Goal: Task Accomplishment & Management: Use online tool/utility

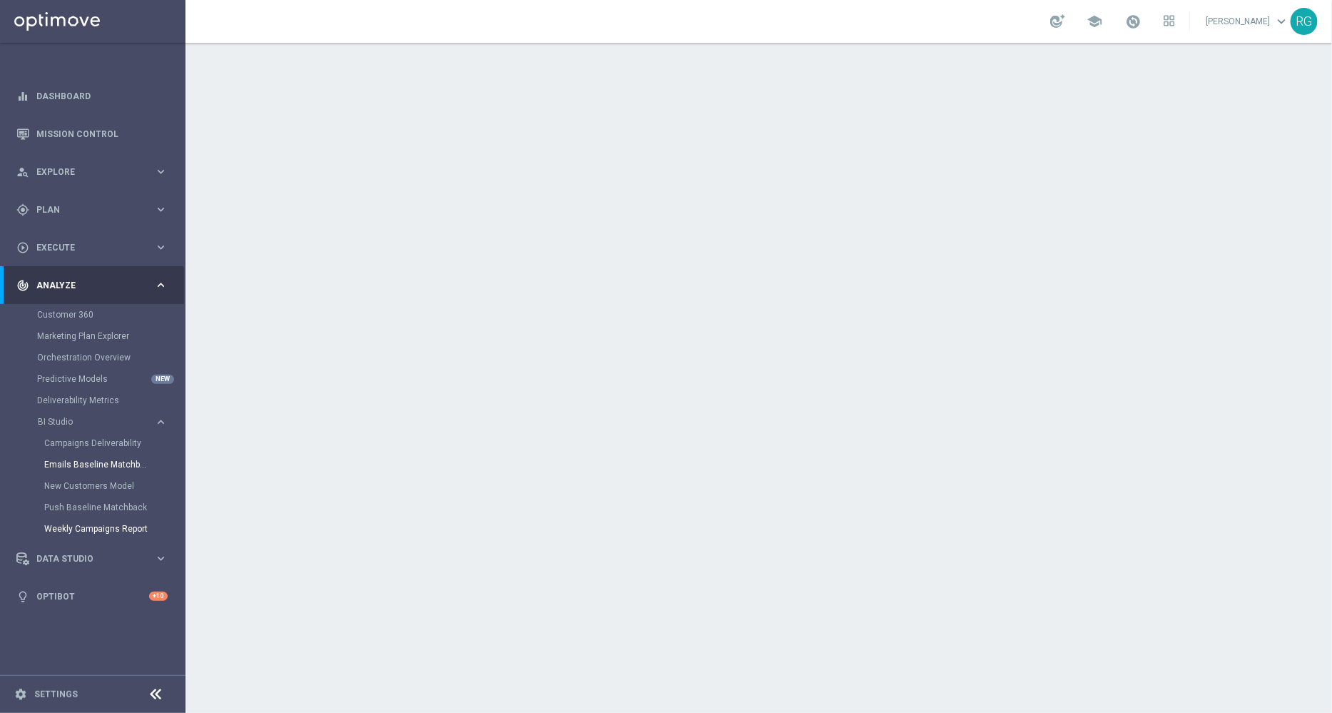
click at [98, 529] on link "Weekly Campaigns Report" at bounding box center [96, 528] width 104 height 11
click at [949, 18] on div "school [PERSON_NAME] keyboard_arrow_down RG" at bounding box center [758, 21] width 1146 height 43
click at [86, 468] on link "Emails Baseline Matchback" at bounding box center [96, 464] width 104 height 11
click at [79, 128] on link "Mission Control" at bounding box center [101, 134] width 131 height 38
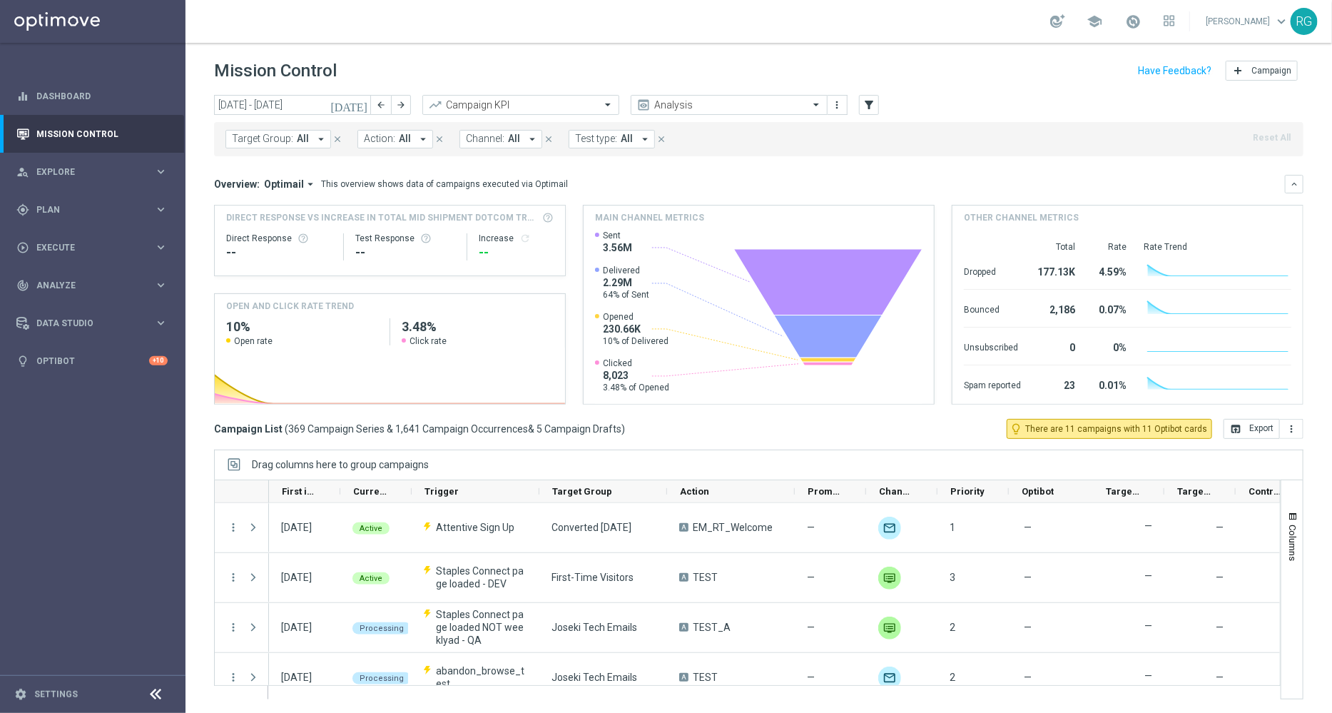
click at [365, 101] on icon "[DATE]" at bounding box center [349, 104] width 39 height 13
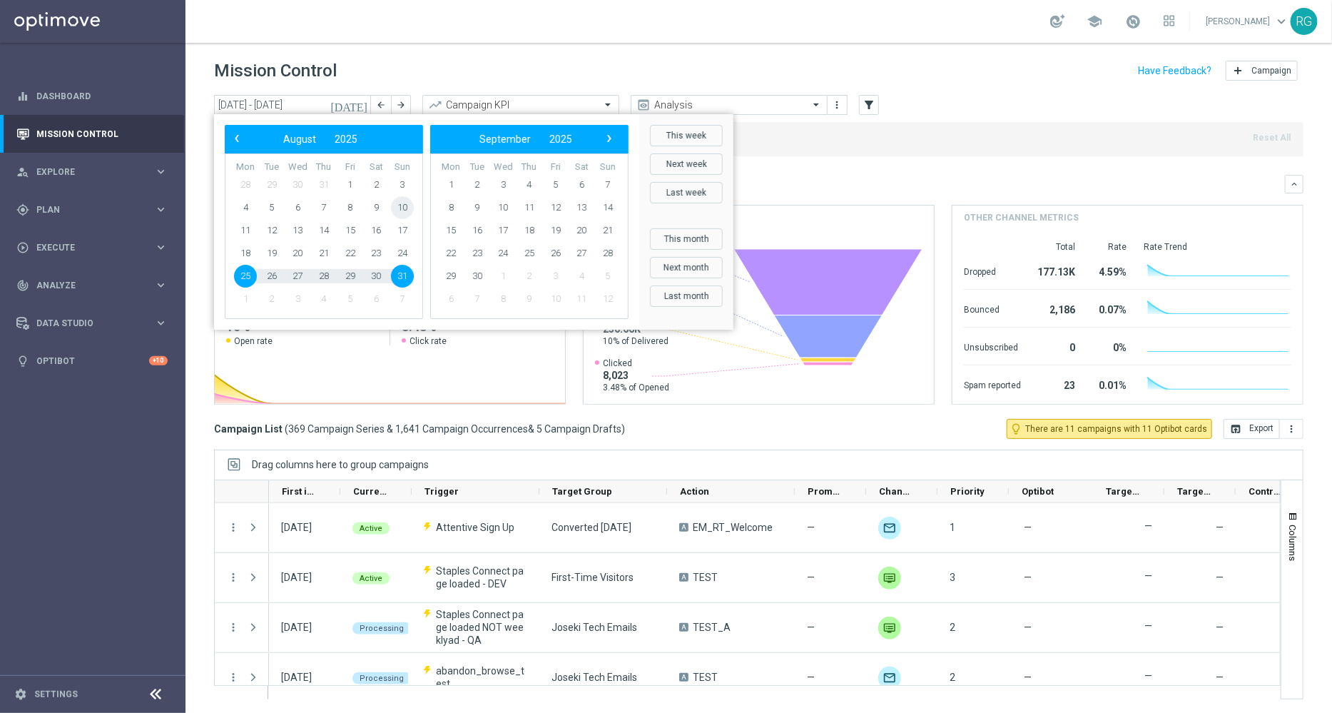
click at [399, 205] on span "10" at bounding box center [402, 207] width 23 height 23
click at [382, 225] on span "16" at bounding box center [376, 230] width 23 height 23
type input "[DATE] - [DATE]"
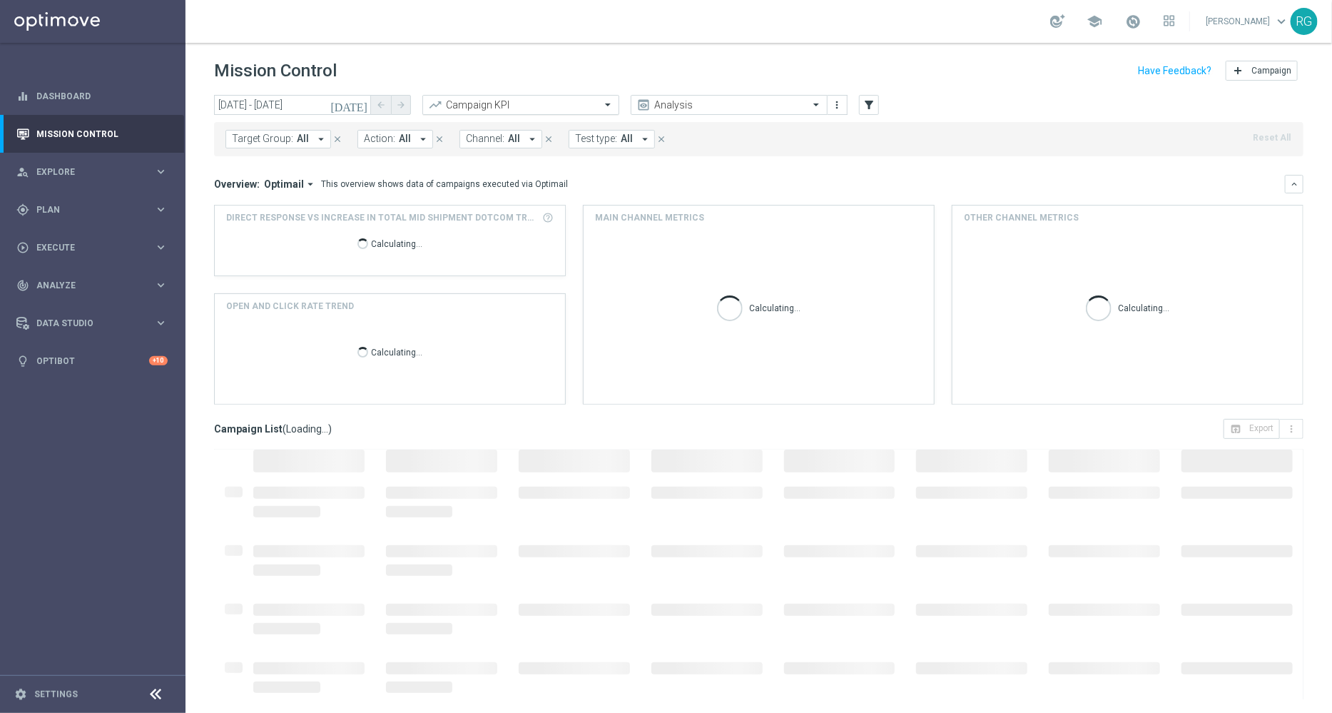
click at [483, 108] on input "text" at bounding box center [506, 105] width 153 height 12
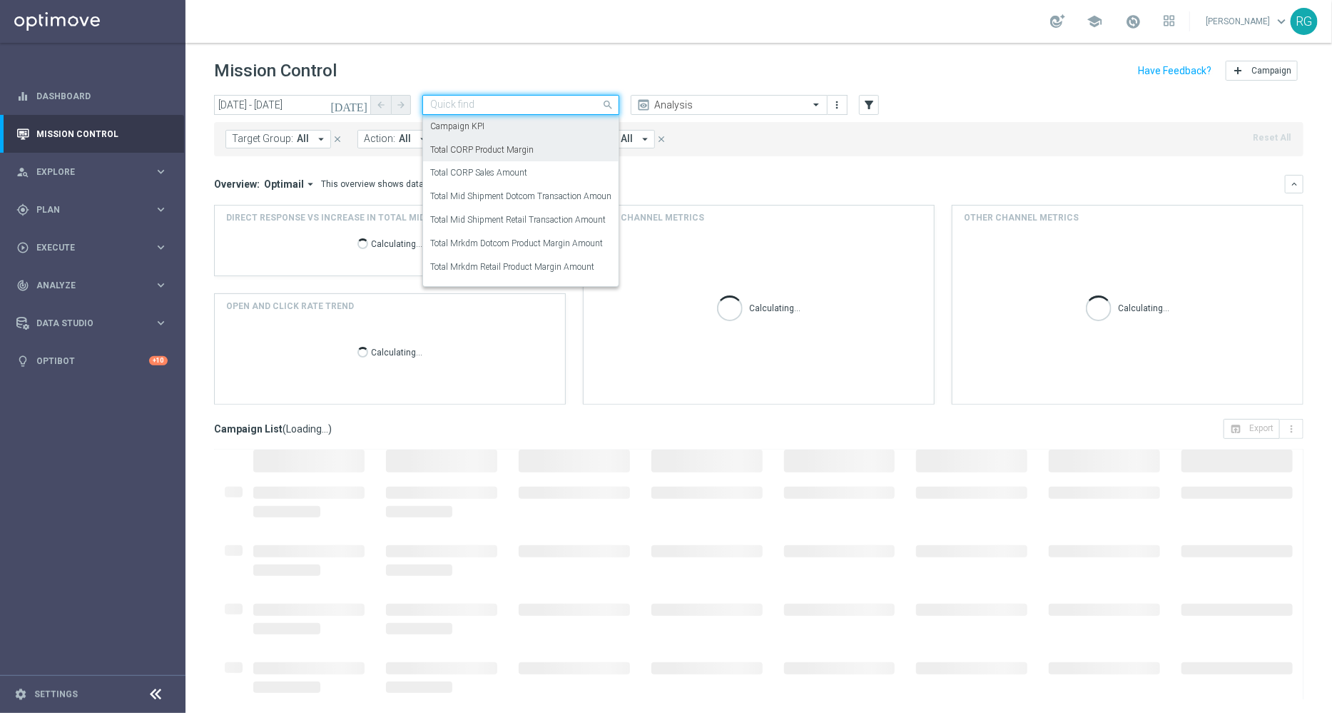
click at [539, 148] on div "Total CORP Product Margin" at bounding box center [520, 150] width 181 height 24
click at [616, 103] on span at bounding box center [610, 105] width 18 height 18
click at [537, 169] on div "Total CORP Sales Amount" at bounding box center [520, 173] width 181 height 24
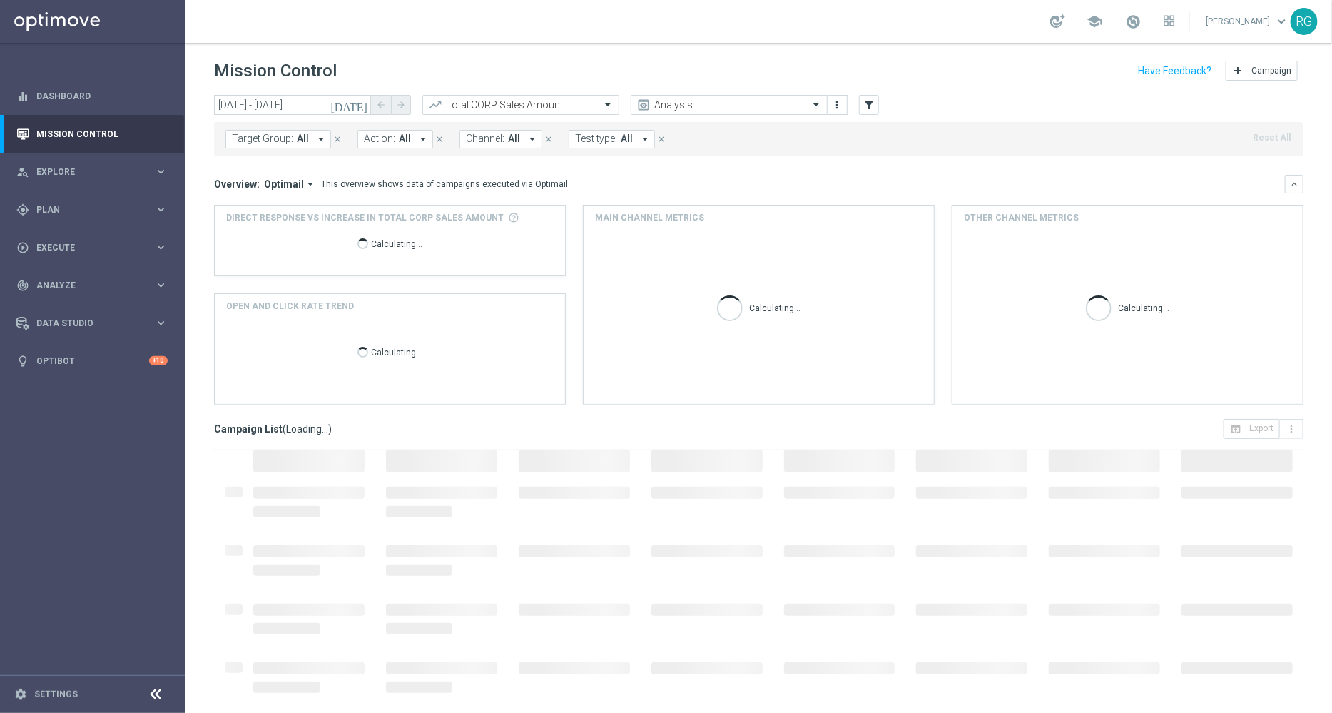
click at [879, 108] on div "[DATE] [DATE] - [DATE] arrow_back arrow_forward Total CORP Sales Amount trendin…" at bounding box center [758, 105] width 1089 height 21
click at [872, 107] on icon "filter_alt" at bounding box center [868, 104] width 13 height 13
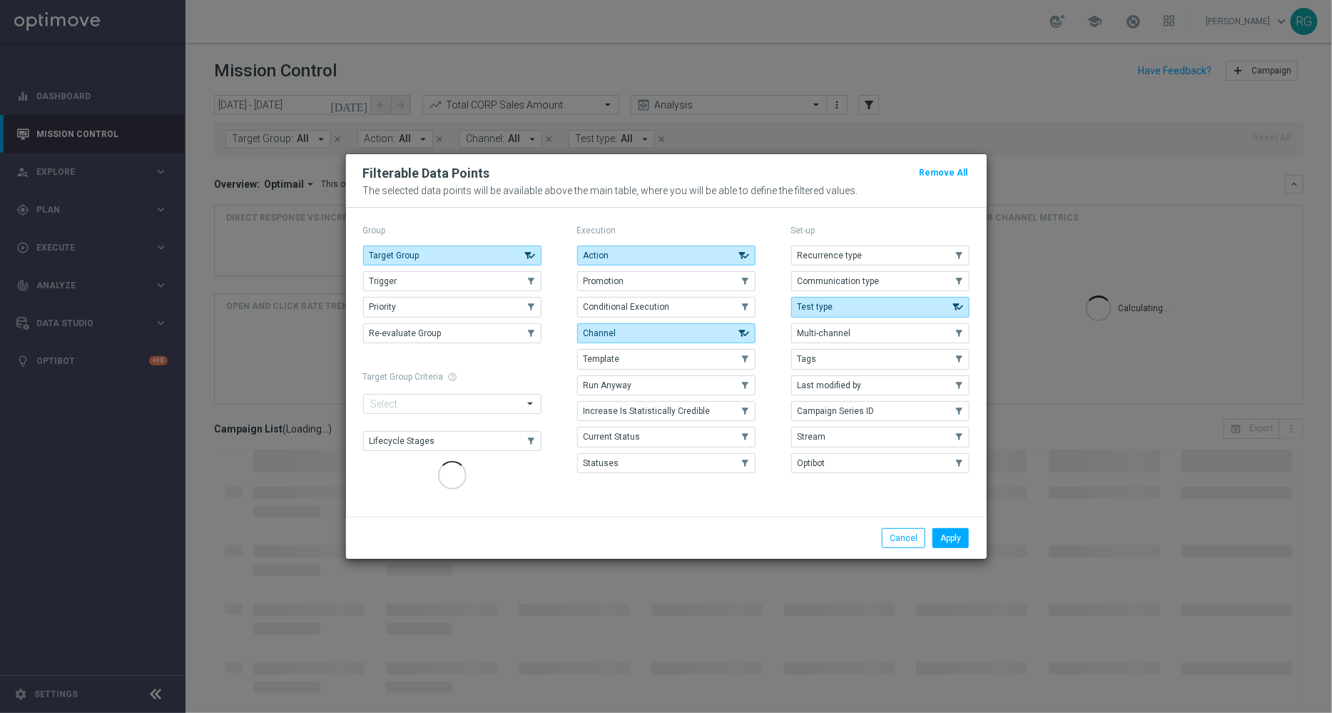
click at [518, 248] on div "Group Target Group .cls-1{fill:none;} .cls-1{fill:none;} Trigger .cls-1{fill:no…" at bounding box center [452, 357] width 178 height 272
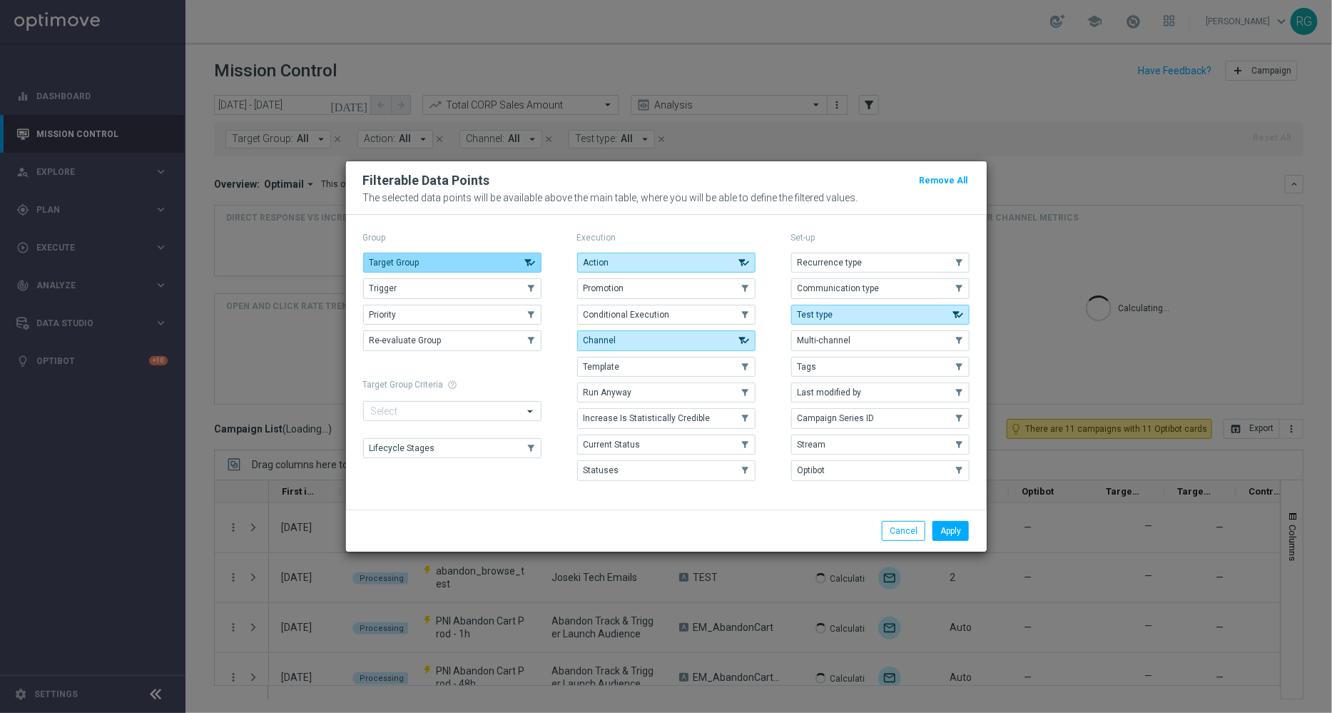
click at [527, 262] on use "button" at bounding box center [530, 263] width 14 height 10
click at [636, 264] on button "Action" at bounding box center [666, 263] width 178 height 20
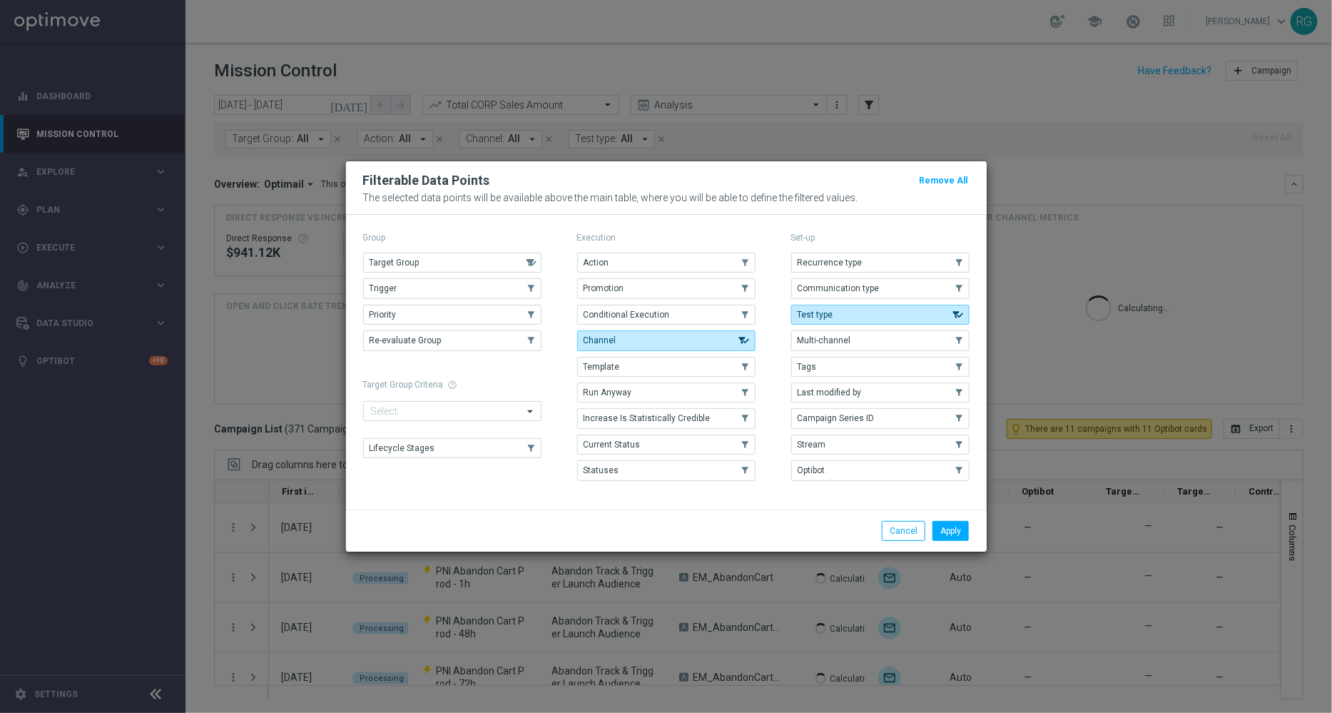
click at [694, 340] on button "Channel" at bounding box center [666, 340] width 178 height 20
click at [831, 317] on span "Test type" at bounding box center [816, 315] width 36 height 10
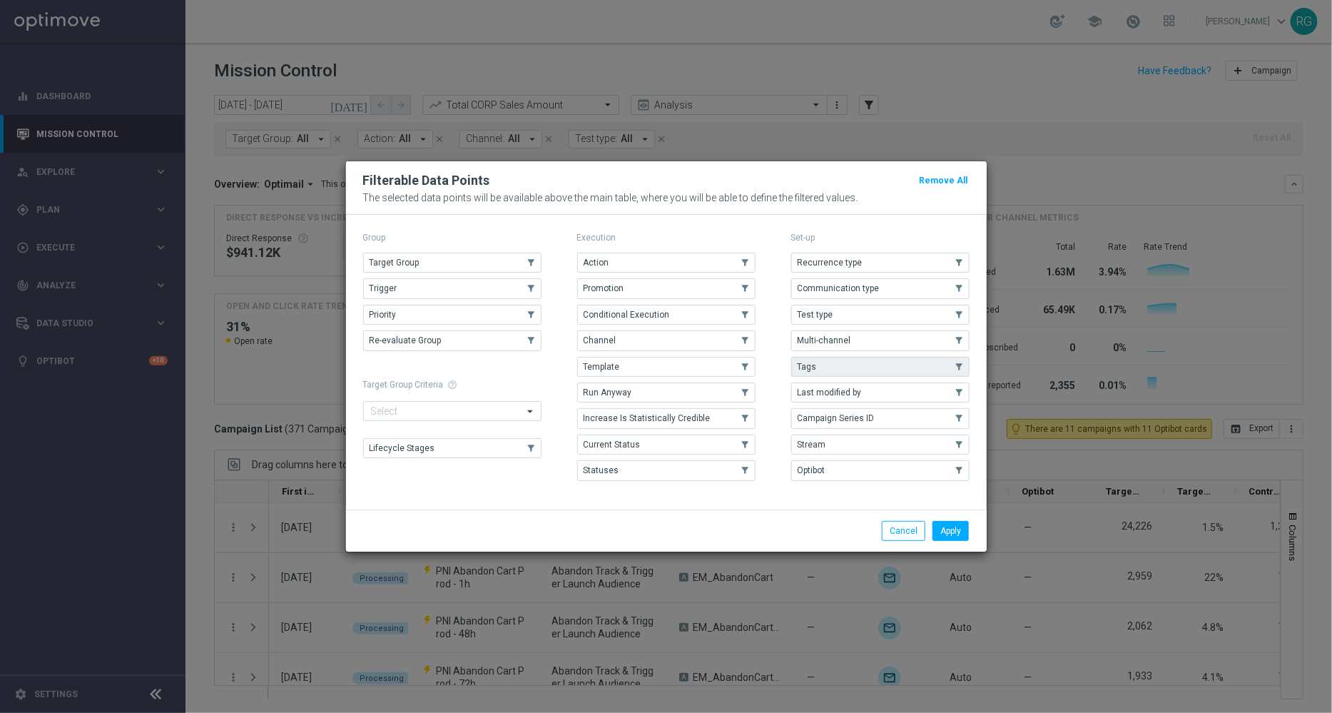
click at [813, 369] on span "Tags" at bounding box center [807, 367] width 19 height 10
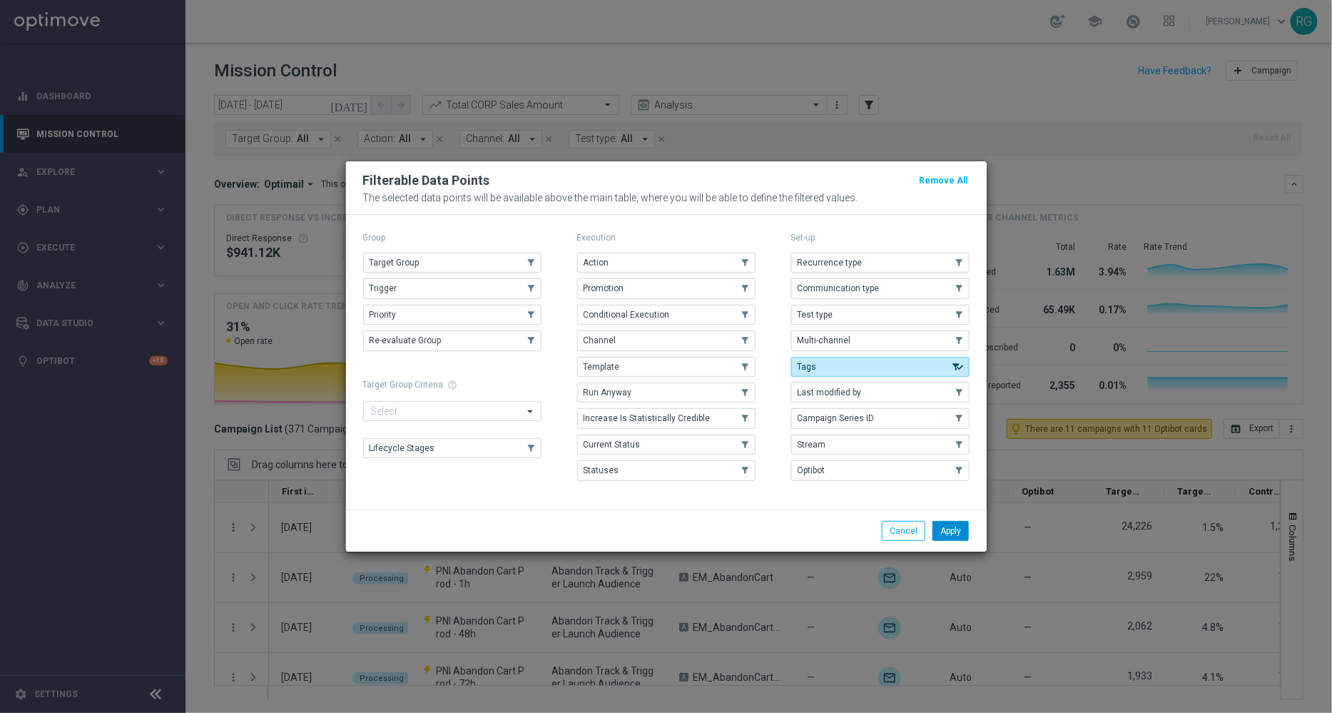
click at [949, 532] on button "Apply" at bounding box center [950, 531] width 36 height 20
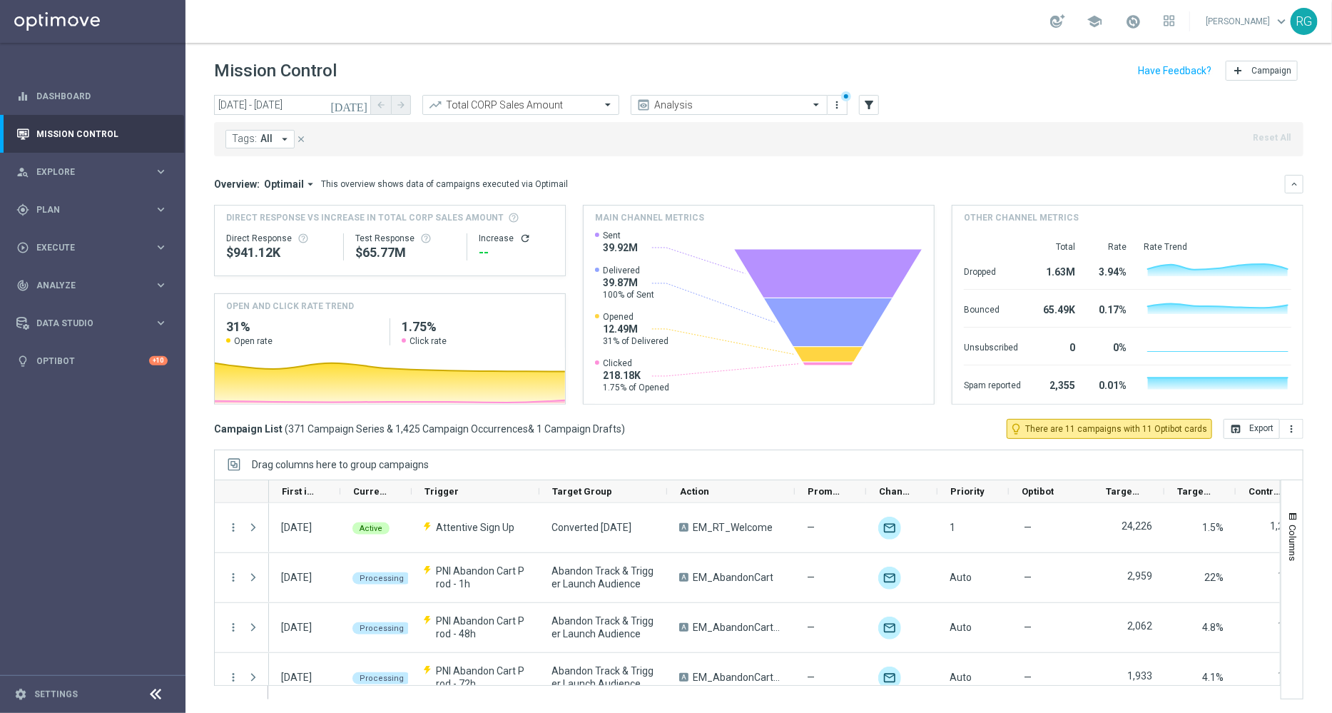
click at [275, 139] on button "Tags: All arrow_drop_down" at bounding box center [259, 139] width 69 height 19
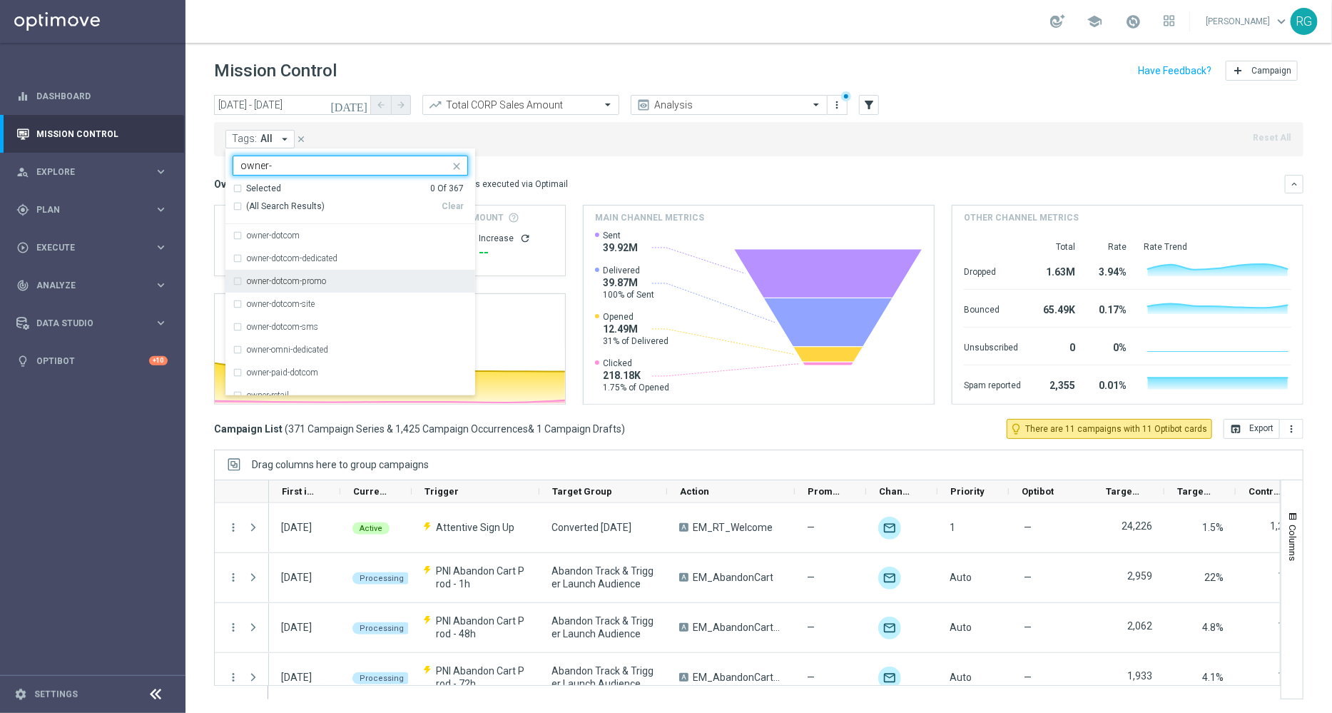
click at [238, 285] on div "owner-dotcom-promo" at bounding box center [350, 281] width 235 height 23
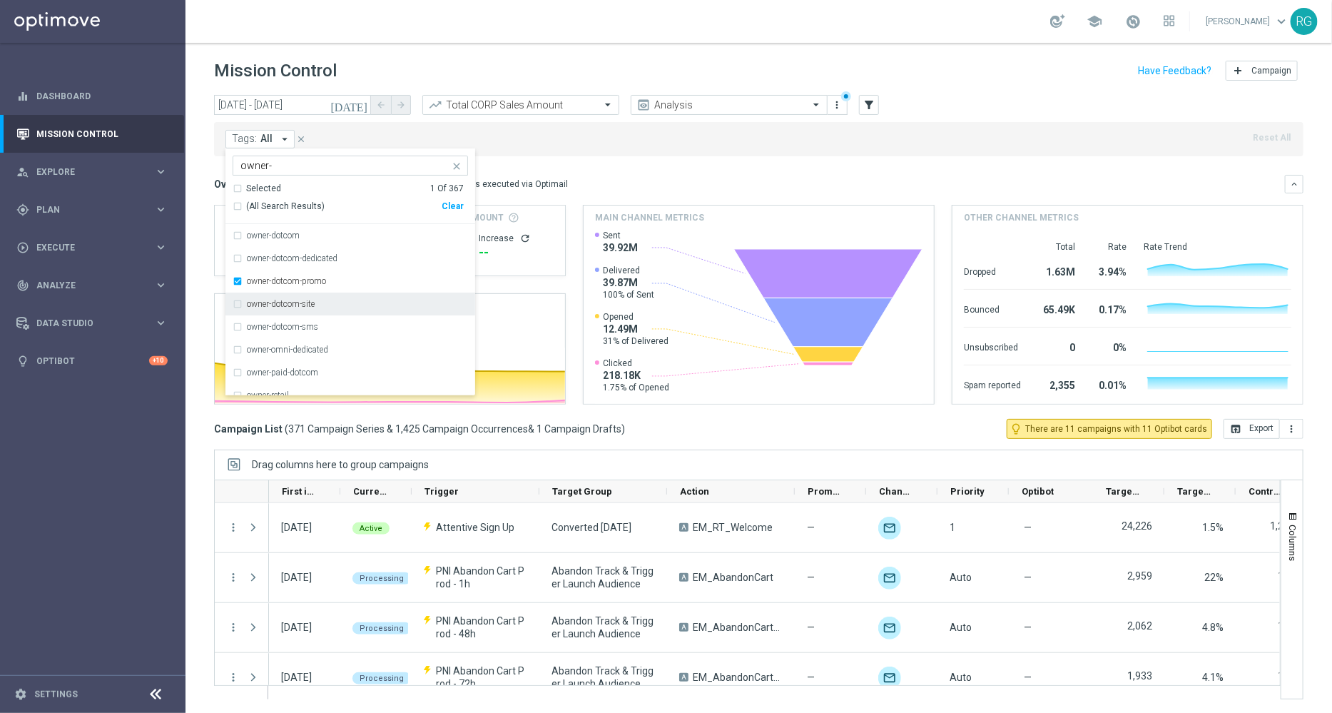
scroll to position [57, 0]
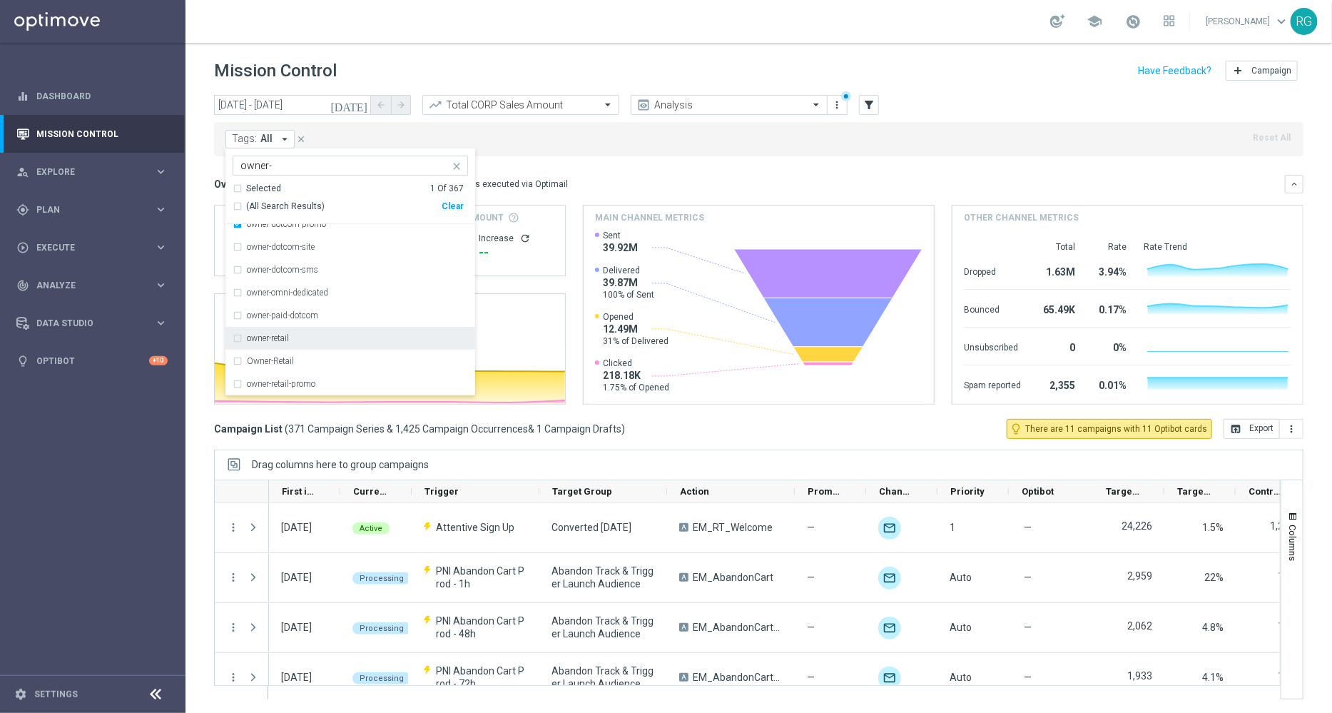
click at [245, 333] on div "owner-retail" at bounding box center [350, 338] width 235 height 23
click at [252, 355] on div "Owner-Retail" at bounding box center [350, 361] width 235 height 23
click at [256, 386] on label "owner-retail-promo" at bounding box center [281, 383] width 68 height 9
click at [285, 169] on input "owner-" at bounding box center [344, 166] width 209 height 12
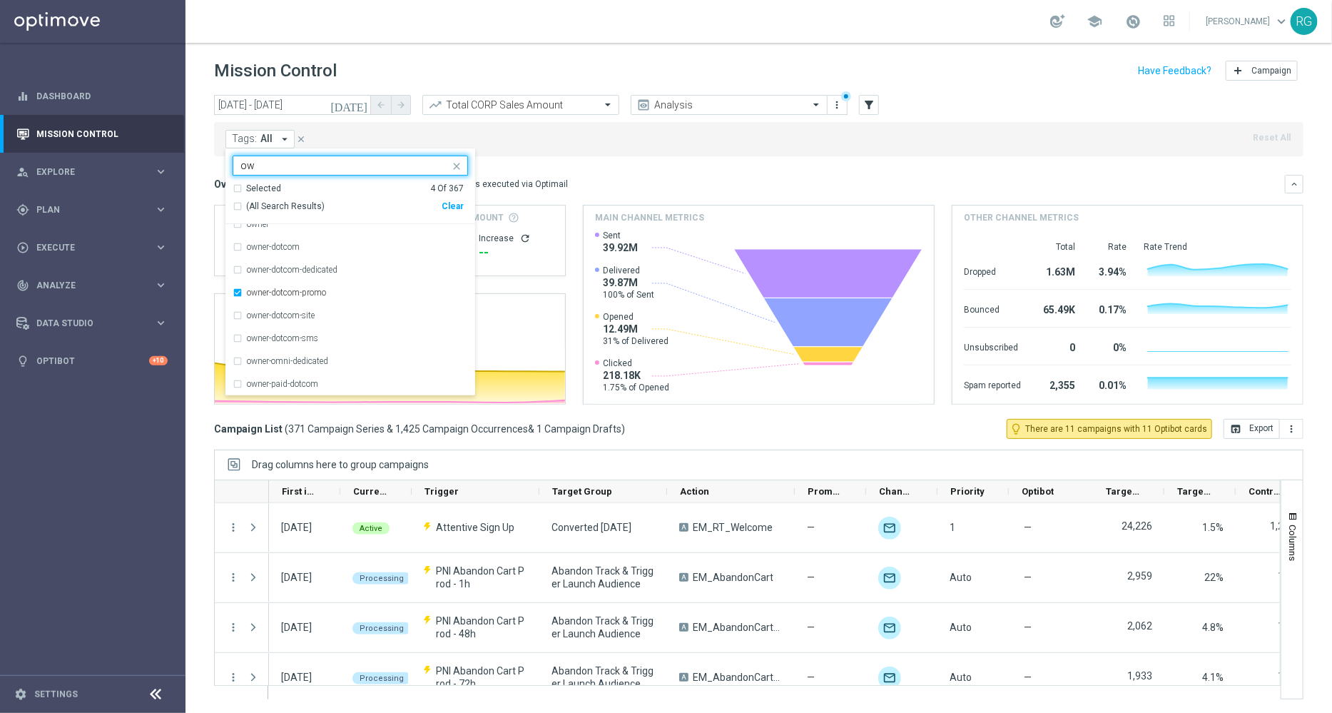
type input "o"
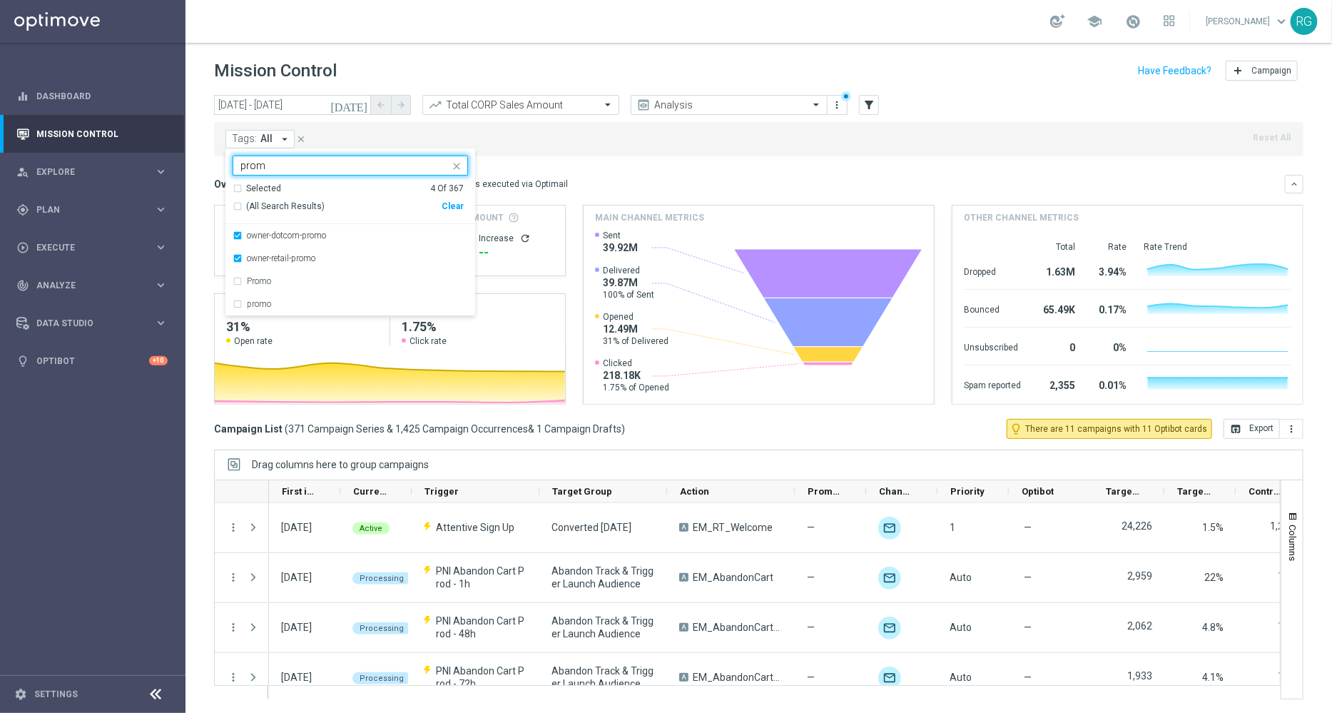
scroll to position [0, 0]
click at [260, 282] on label "Promo" at bounding box center [259, 281] width 24 height 9
type input "promo"
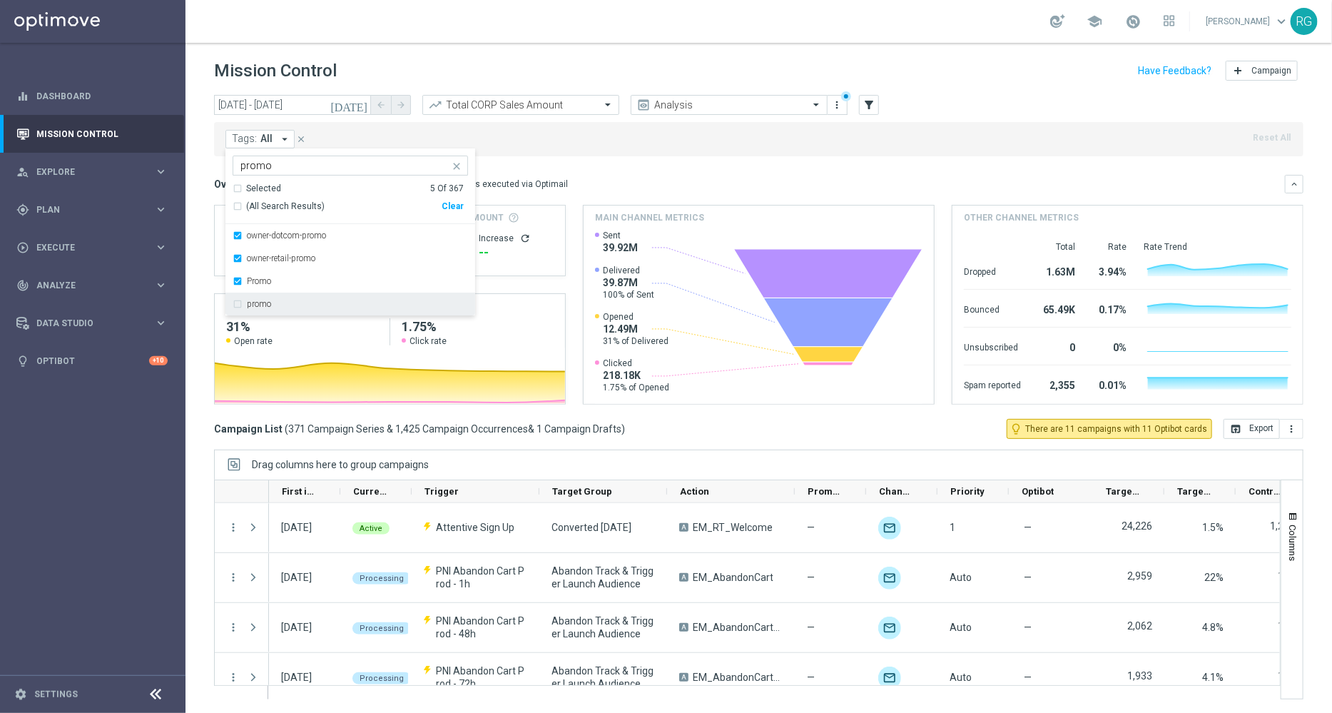
click at [260, 305] on label "promo" at bounding box center [259, 304] width 24 height 9
click at [649, 168] on mini-dashboard "Overview: Optimail arrow_drop_down This overview shows data of campaigns execut…" at bounding box center [758, 287] width 1089 height 263
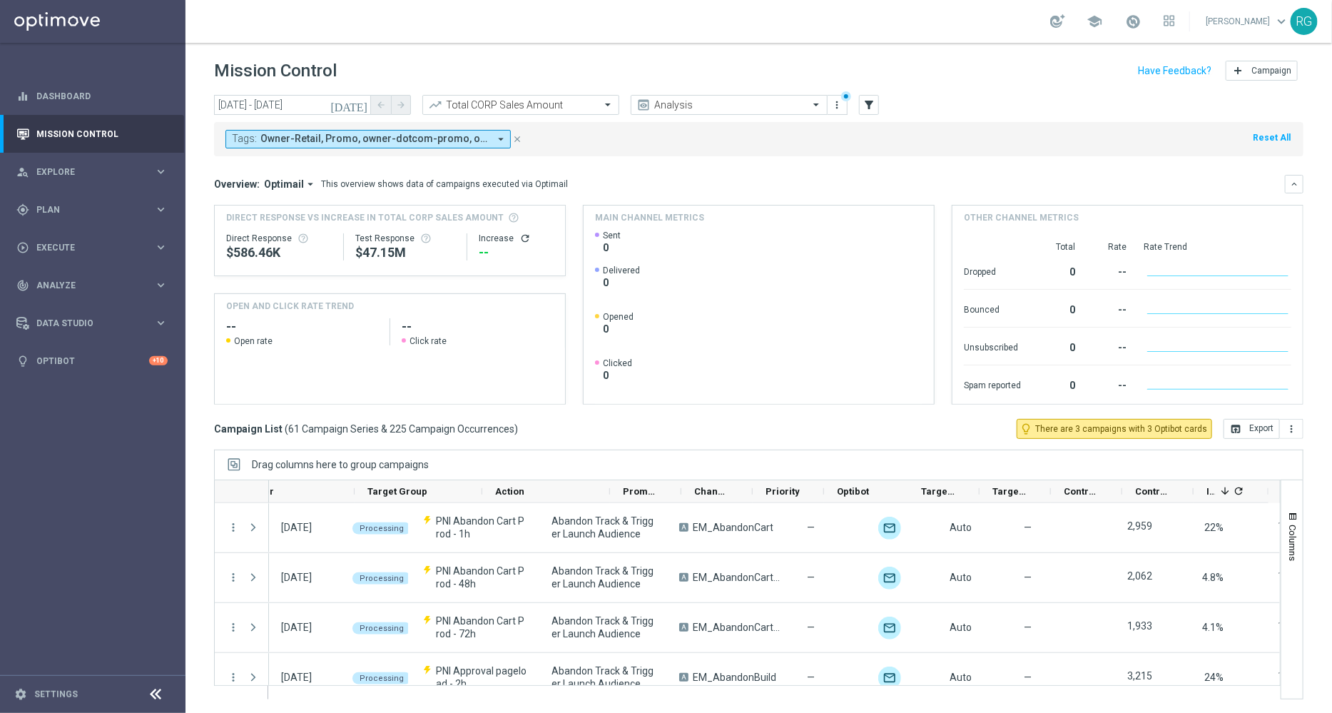
scroll to position [0, 185]
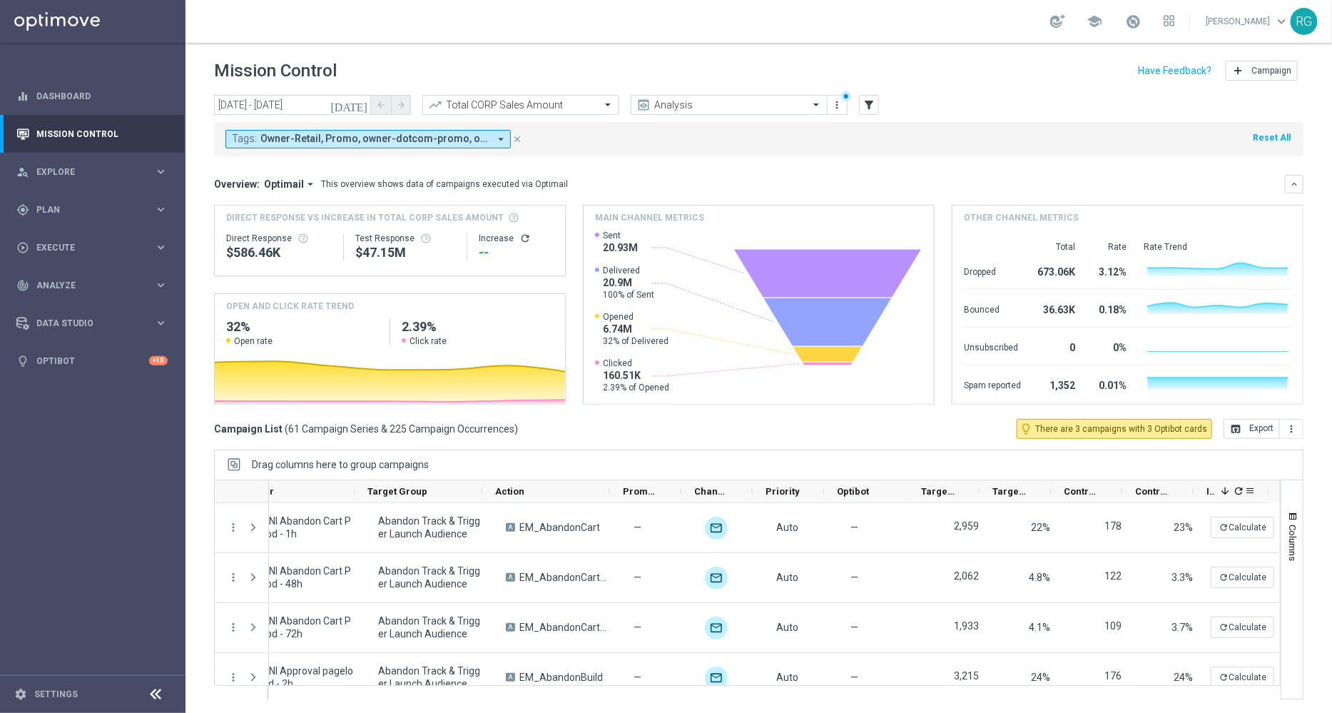
click at [1226, 488] on span at bounding box center [1224, 490] width 11 height 11
click at [1238, 490] on icon "refresh" at bounding box center [1238, 490] width 11 height 11
click at [1293, 424] on icon "more_vert" at bounding box center [1290, 428] width 11 height 11
click at [1266, 455] on span "Export with occurrences" at bounding box center [1245, 454] width 96 height 10
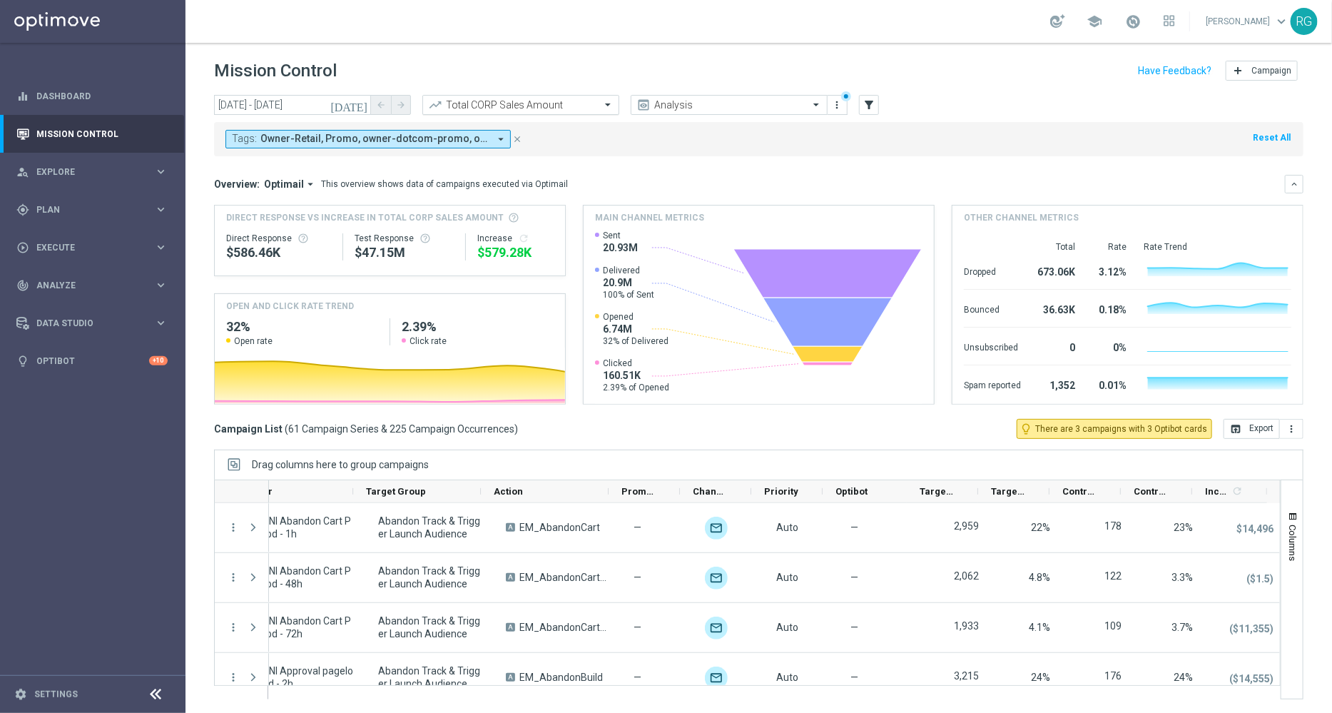
click at [529, 103] on input "text" at bounding box center [506, 105] width 153 height 12
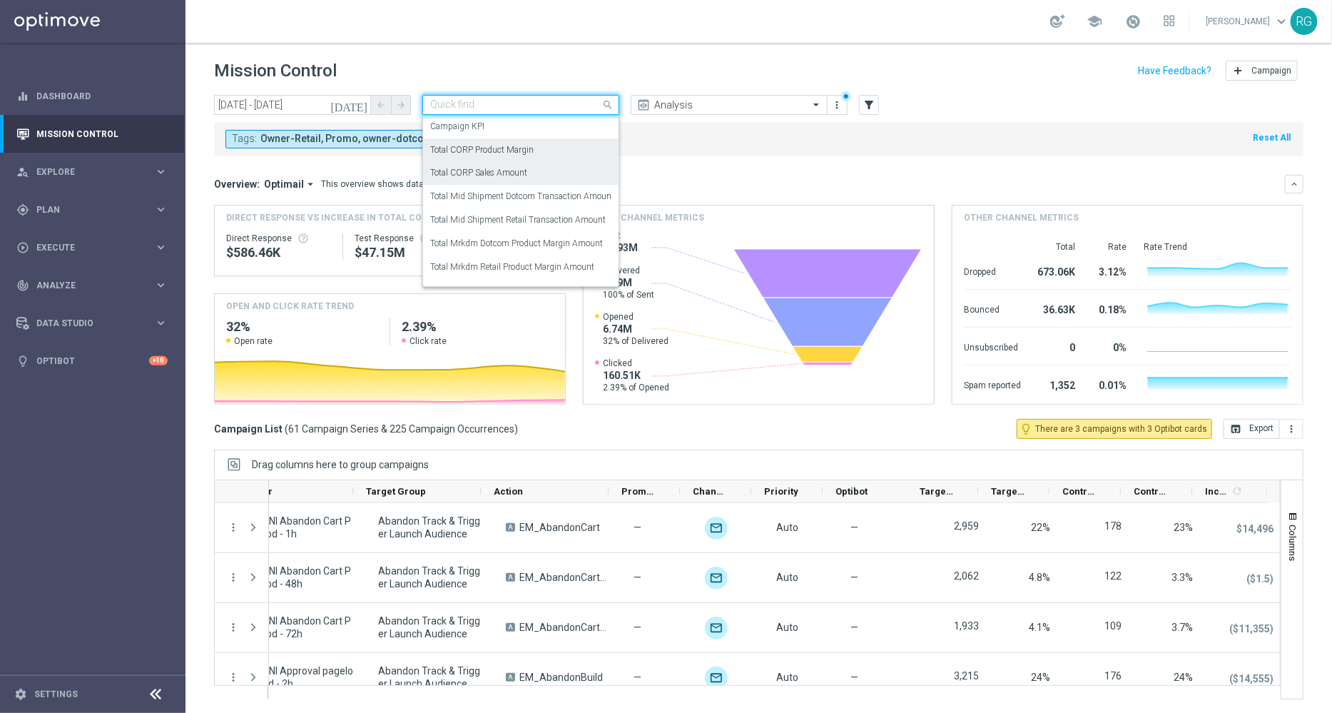
click at [506, 150] on label "Total CORP Product Margin" at bounding box center [481, 150] width 103 height 12
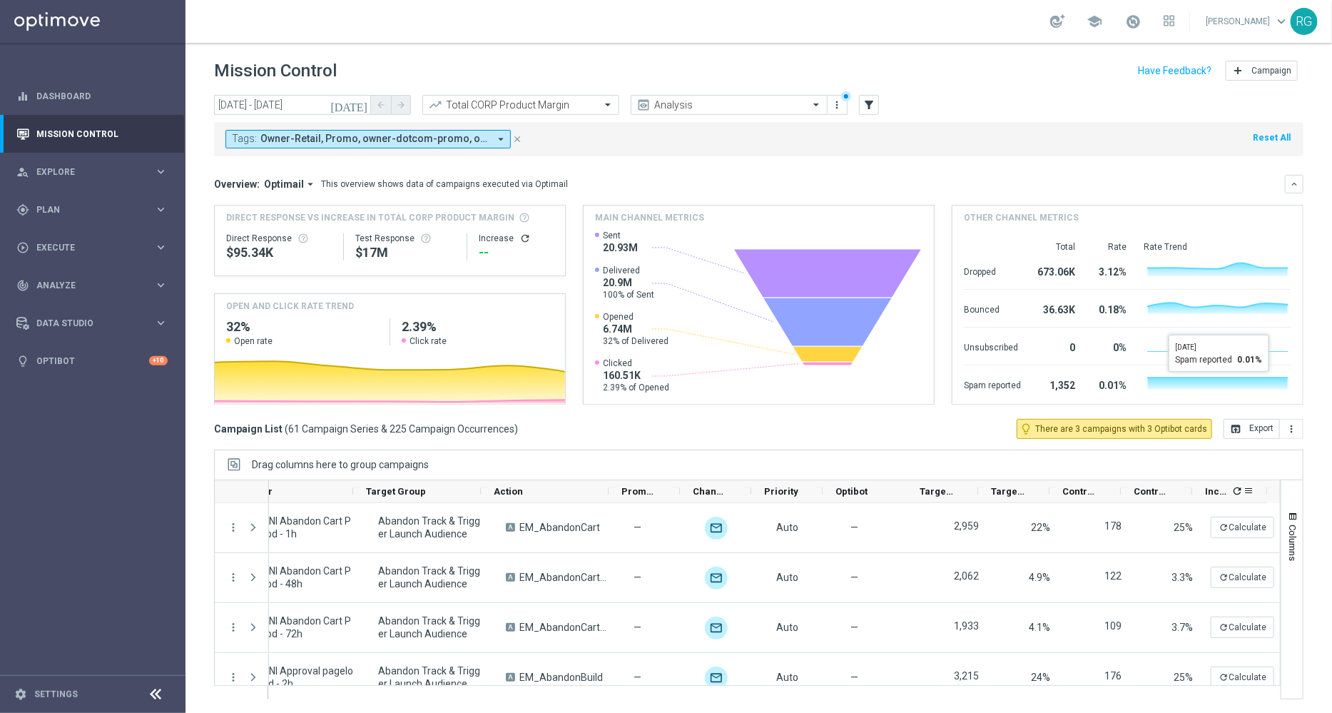
click at [1234, 490] on icon "refresh" at bounding box center [1236, 490] width 11 height 11
click at [1291, 431] on icon "more_vert" at bounding box center [1290, 428] width 11 height 11
click at [1260, 458] on span "Export with occurrences" at bounding box center [1245, 454] width 96 height 10
click at [86, 287] on span "Analyze" at bounding box center [95, 285] width 118 height 9
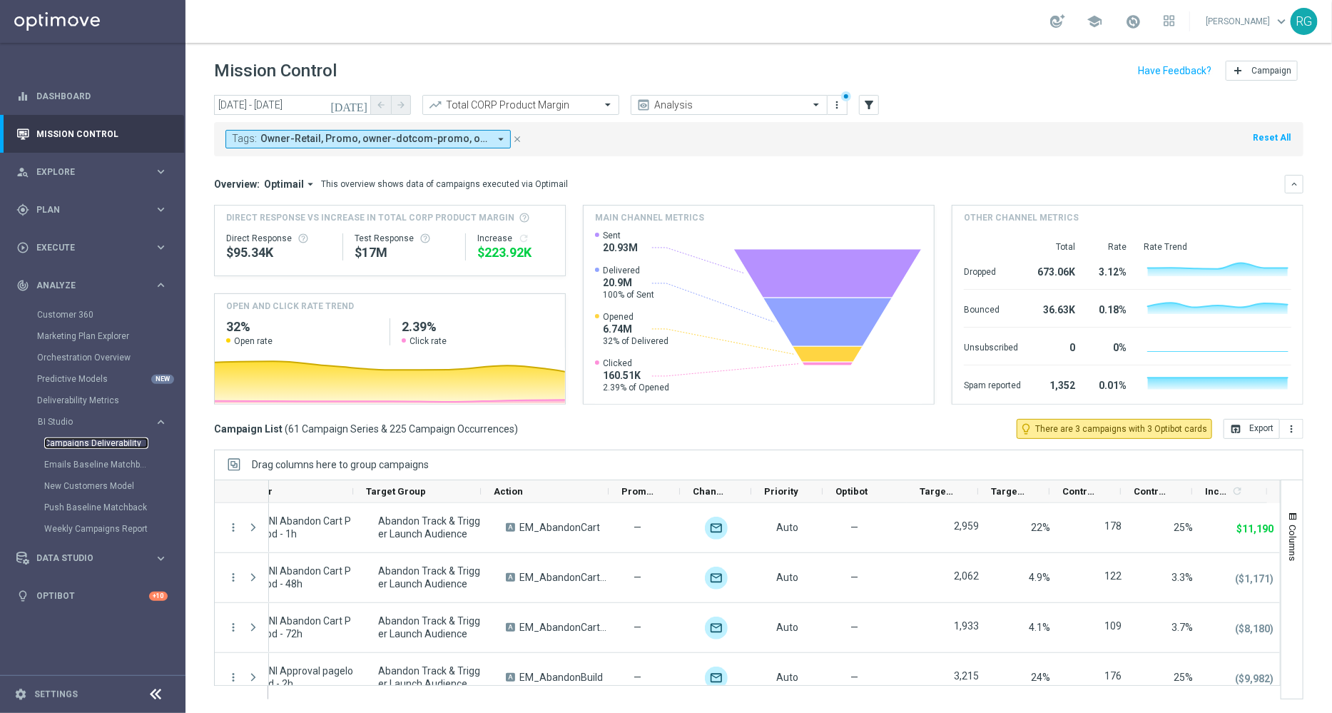
click at [89, 441] on link "Campaigns Deliverability" at bounding box center [96, 442] width 104 height 11
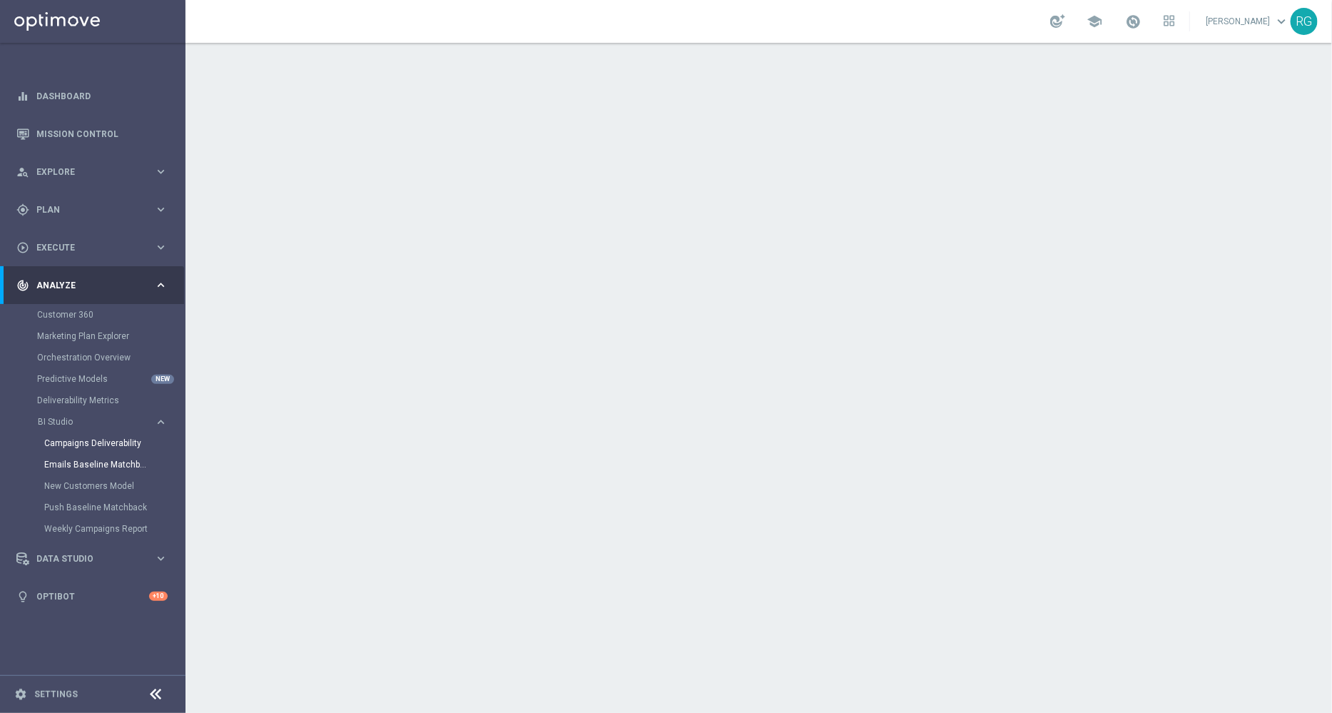
click at [80, 466] on link "Emails Baseline Matchback" at bounding box center [96, 464] width 104 height 11
click at [84, 128] on link "Mission Control" at bounding box center [101, 134] width 131 height 38
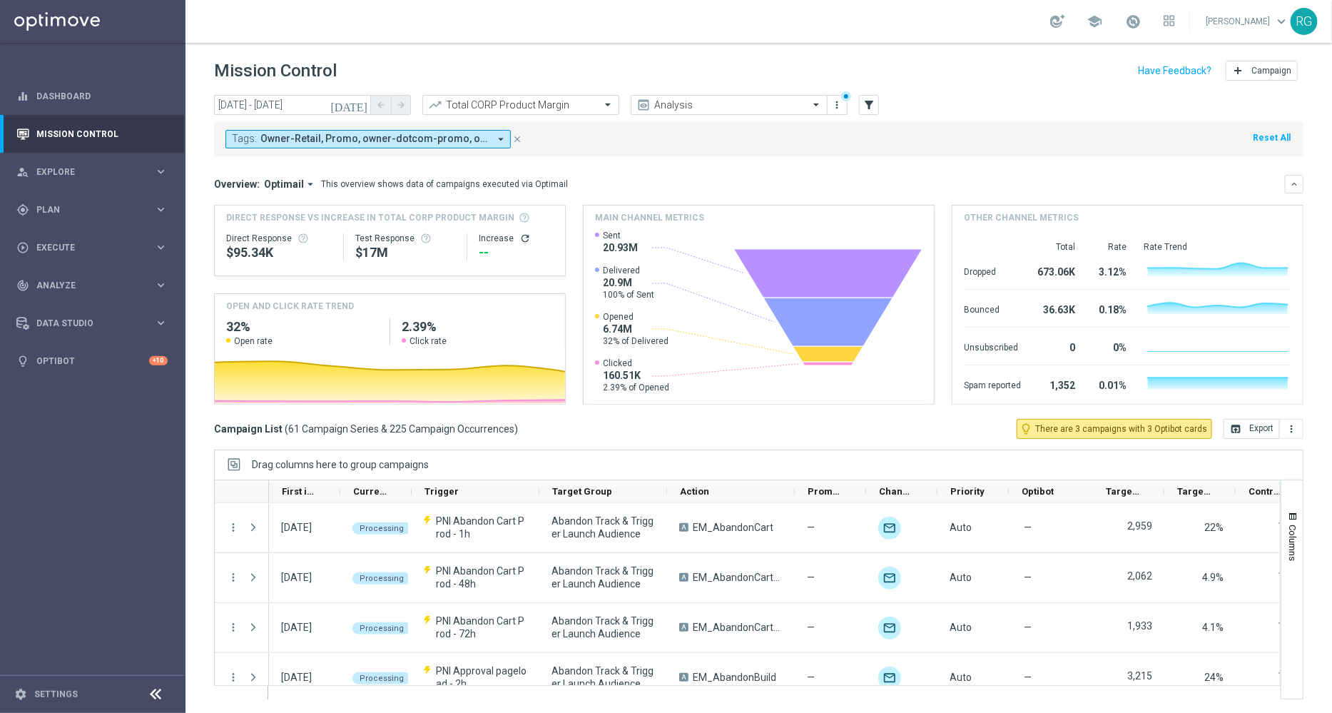
click at [496, 138] on icon "arrow_drop_down" at bounding box center [500, 139] width 13 height 13
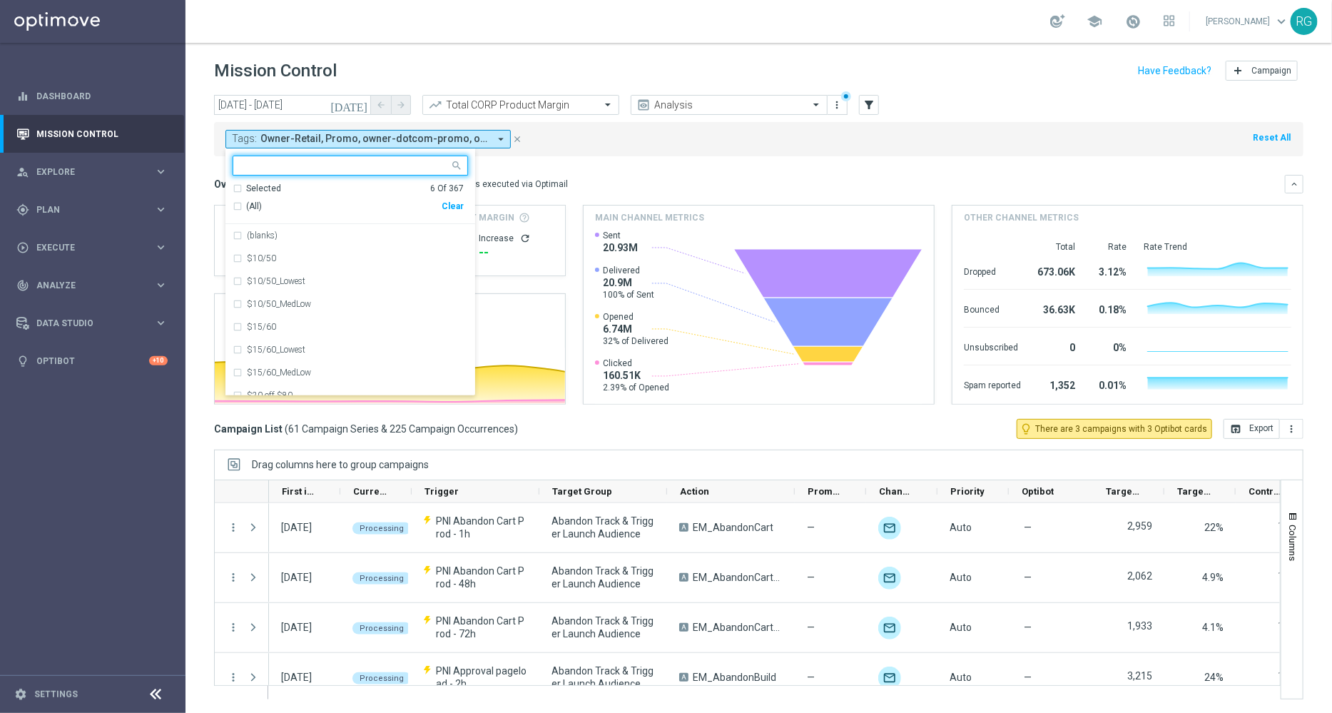
click at [0, 0] on div "Clear" at bounding box center [0, 0] width 0 height 0
click at [337, 163] on input "text" at bounding box center [344, 166] width 209 height 12
click at [325, 327] on div "owner-dotcom-sms" at bounding box center [357, 326] width 221 height 9
type input "owner-"
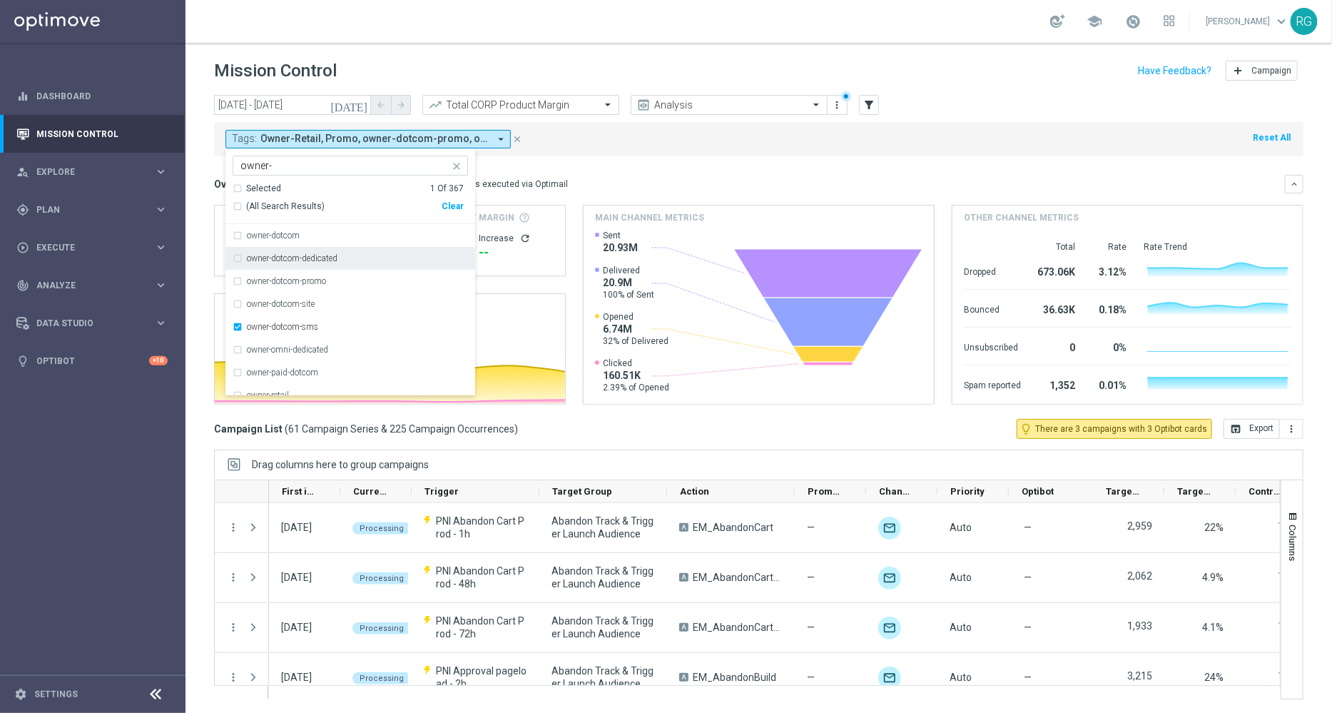
click at [638, 162] on mini-dashboard "Overview: Optimail arrow_drop_down This overview shows data of campaigns execut…" at bounding box center [758, 287] width 1089 height 263
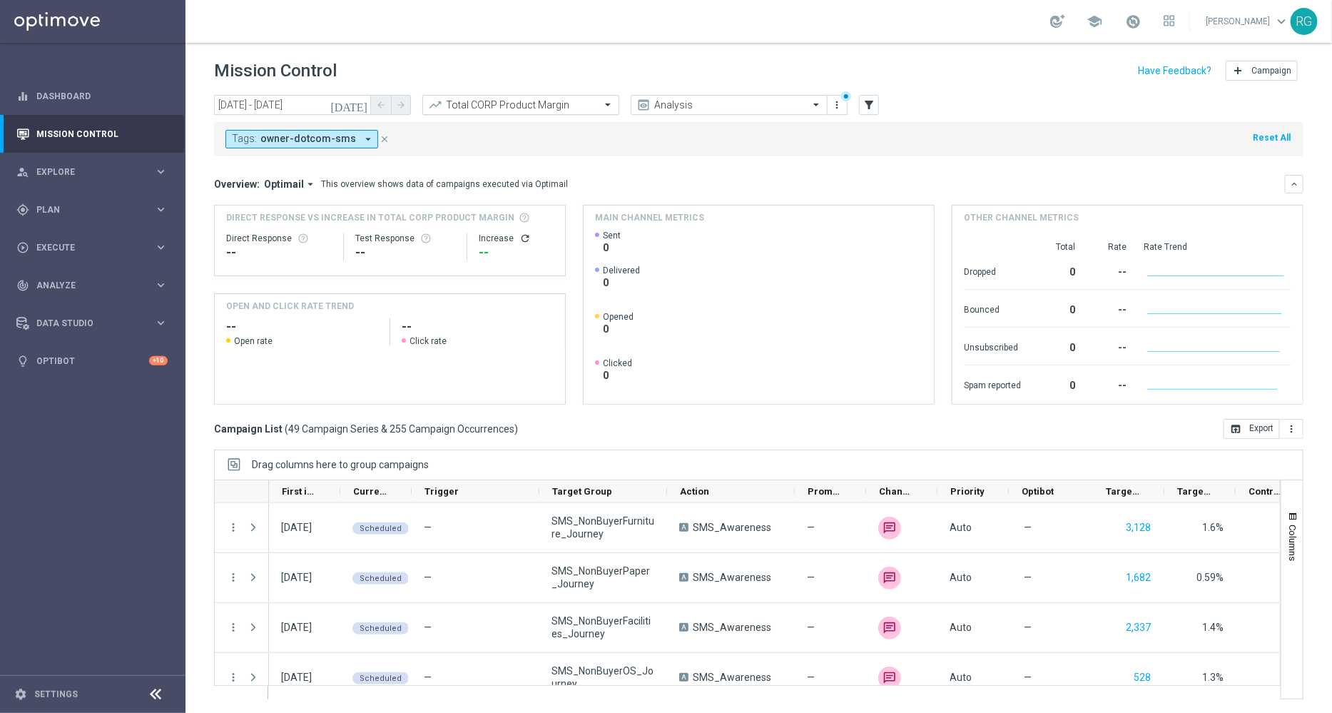
click at [551, 102] on input "text" at bounding box center [506, 105] width 153 height 12
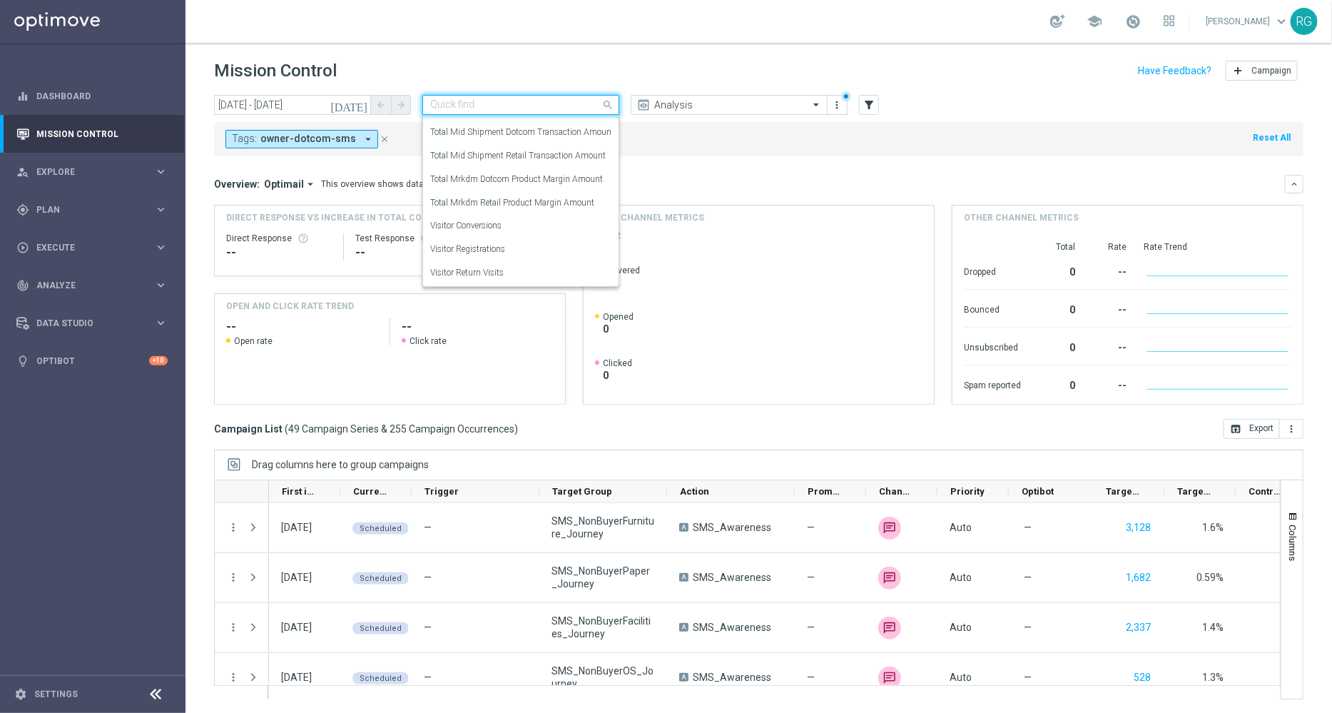
scroll to position [31, 0]
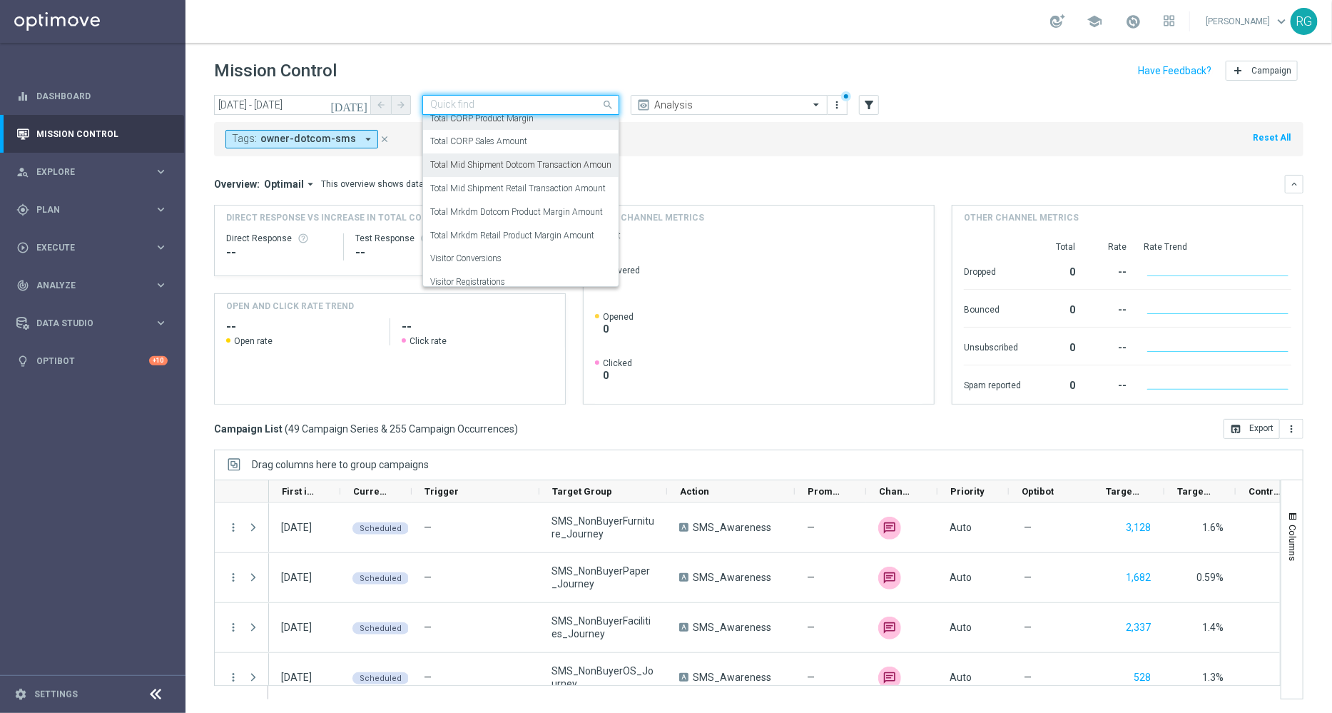
click at [564, 169] on label "Total Mid Shipment Dotcom Transaction Amount" at bounding box center [522, 165] width 184 height 12
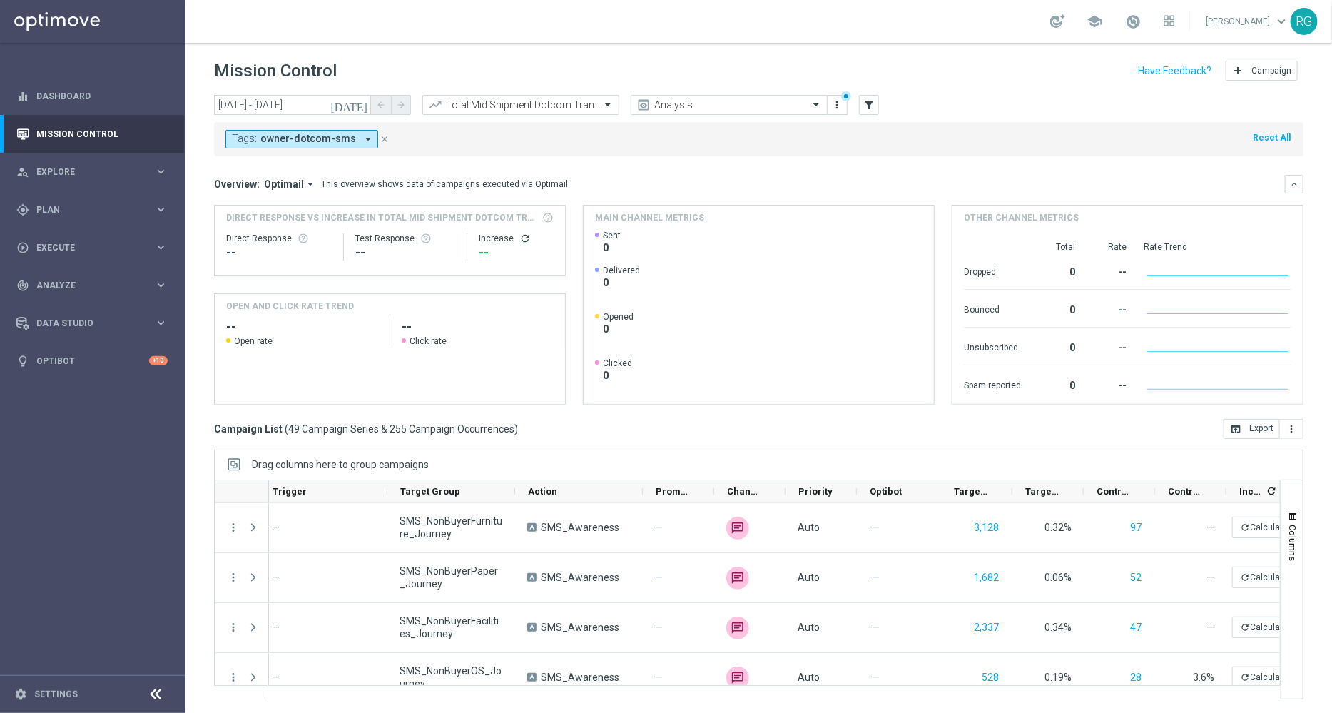
scroll to position [0, 185]
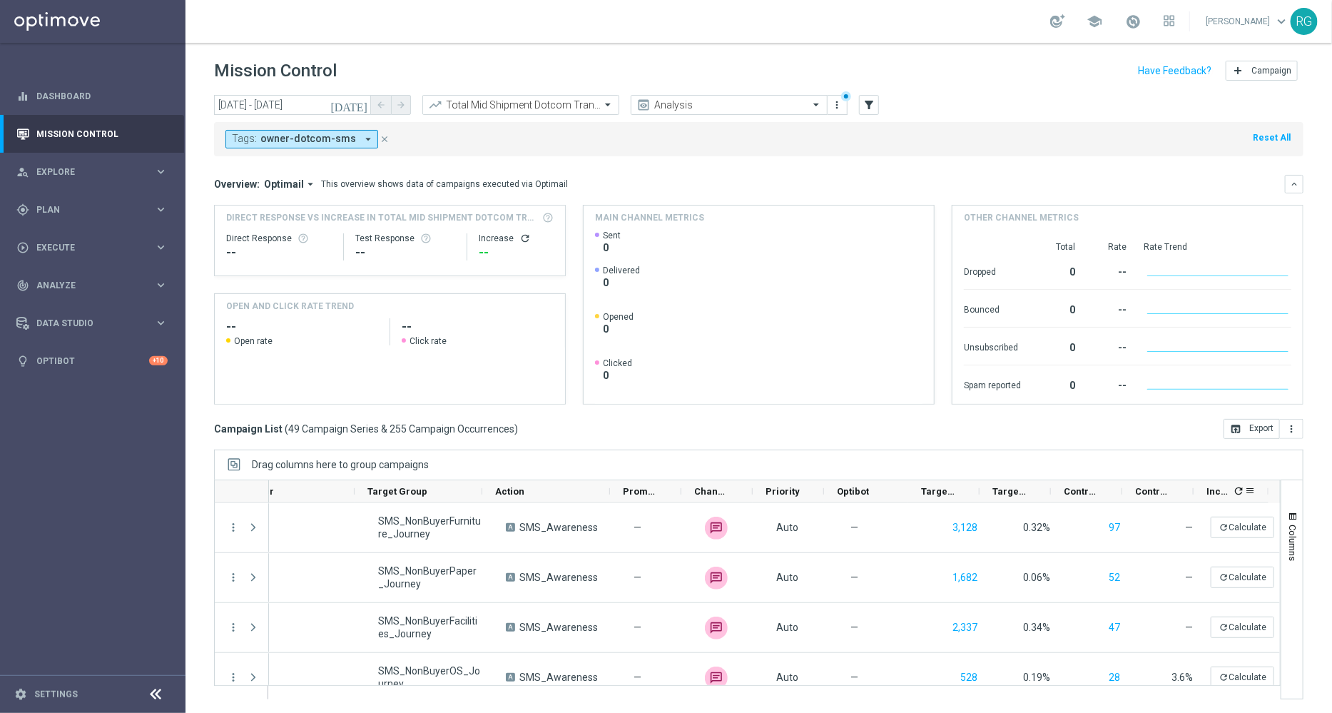
click at [1238, 490] on icon "refresh" at bounding box center [1238, 490] width 11 height 11
click at [1246, 432] on button "open_in_browser Export" at bounding box center [1251, 429] width 56 height 20
click at [535, 99] on input "text" at bounding box center [506, 105] width 153 height 12
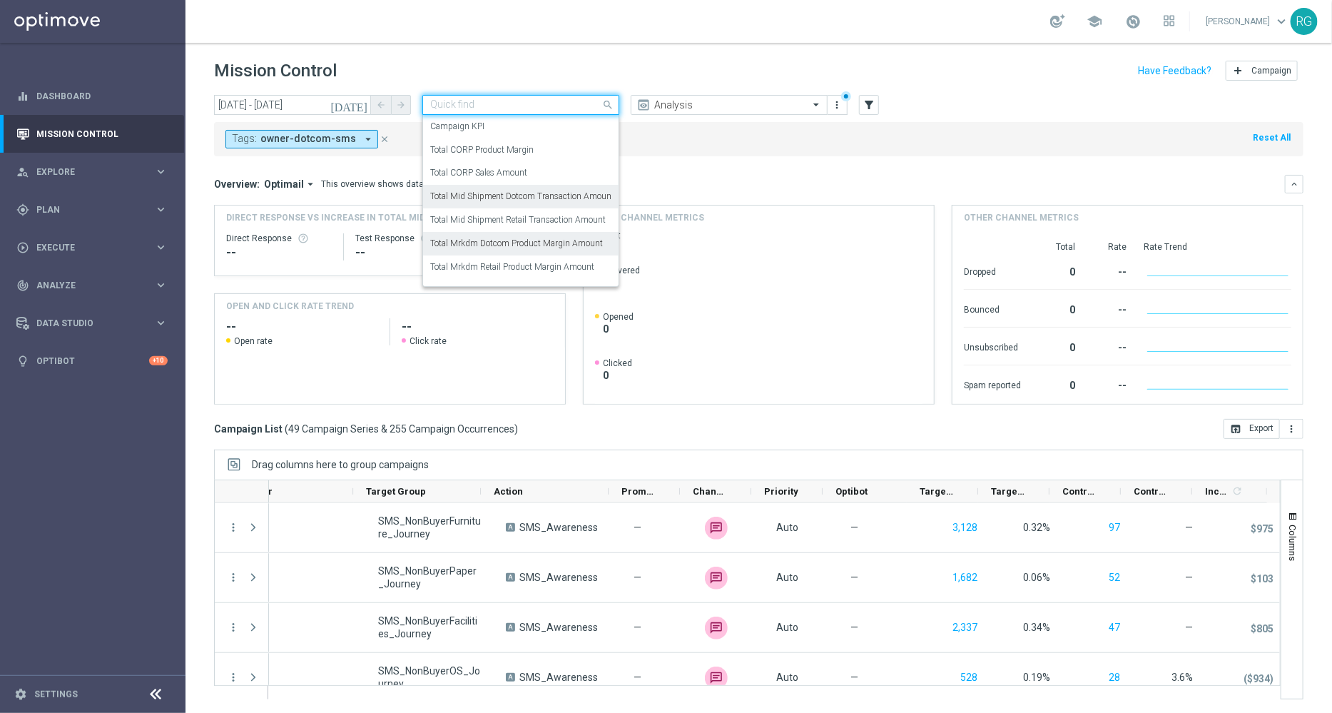
click at [547, 238] on label "Total Mrkdm Dotcom Product Margin Amount" at bounding box center [516, 244] width 173 height 12
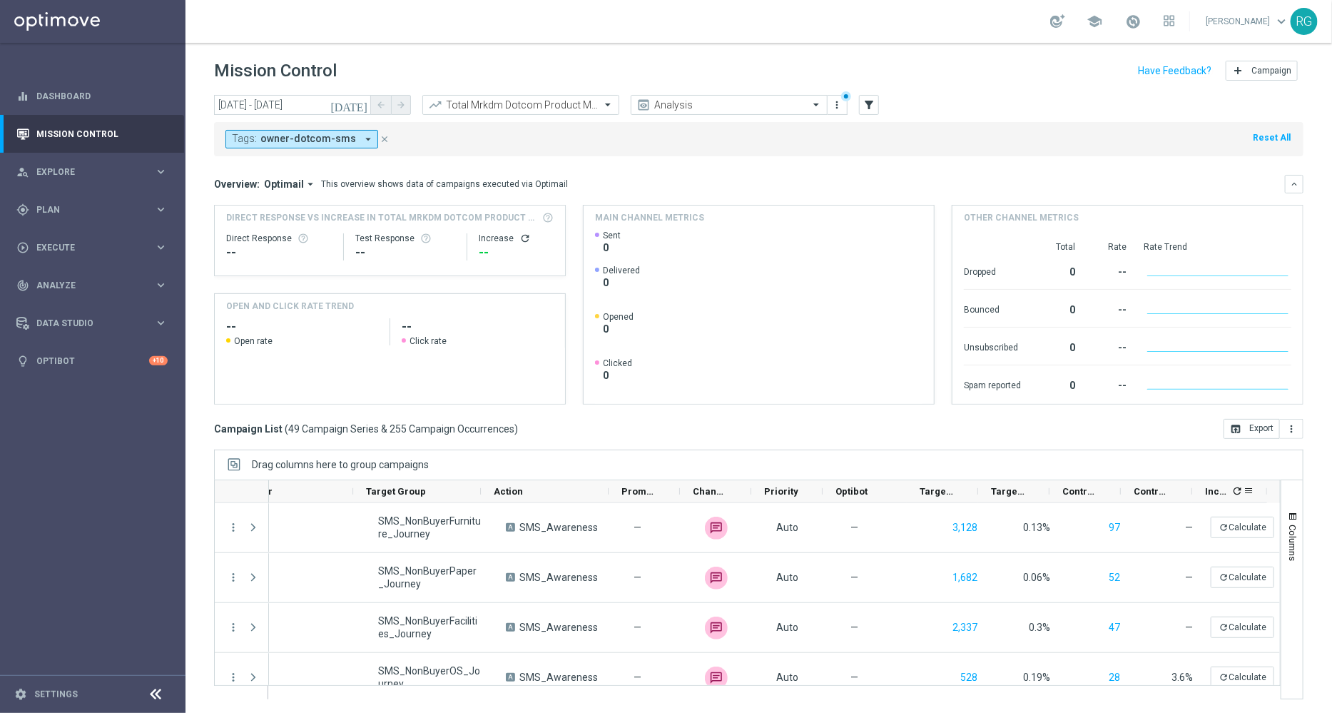
click at [1235, 494] on icon "refresh" at bounding box center [1236, 490] width 11 height 11
click at [1239, 429] on icon "open_in_browser" at bounding box center [1235, 428] width 11 height 11
